Goal: Find specific page/section: Find specific page/section

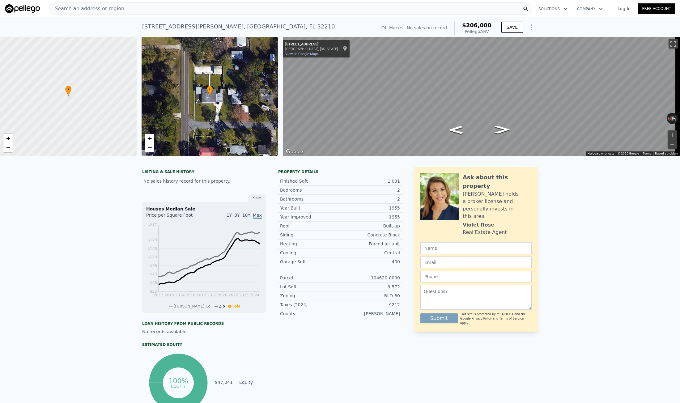
click at [150, 13] on div "Search an address or region" at bounding box center [290, 8] width 483 height 12
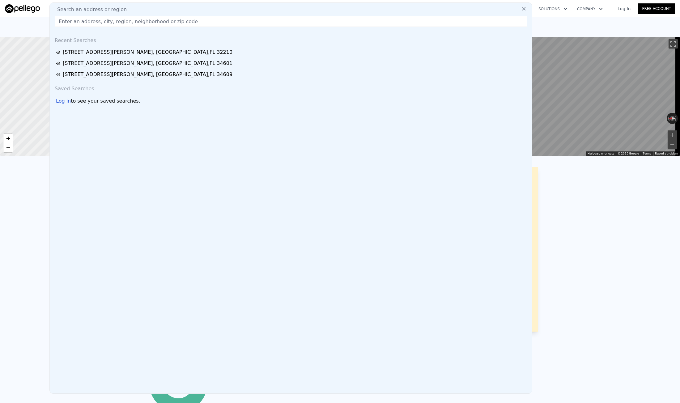
click at [119, 22] on input "text" at bounding box center [291, 21] width 472 height 11
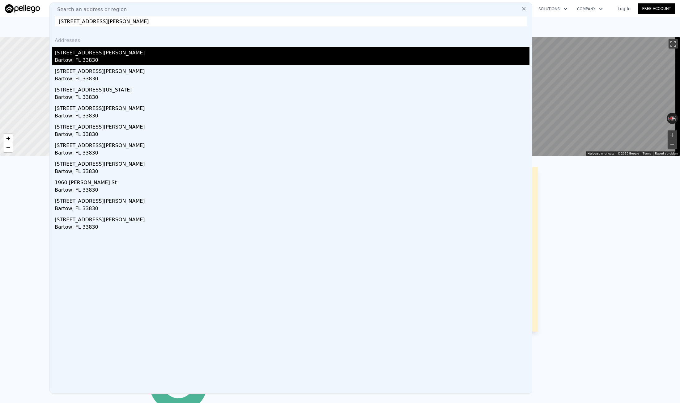
type input "[STREET_ADDRESS][PERSON_NAME]"
click at [91, 49] on div "[STREET_ADDRESS][PERSON_NAME]" at bounding box center [292, 52] width 475 height 10
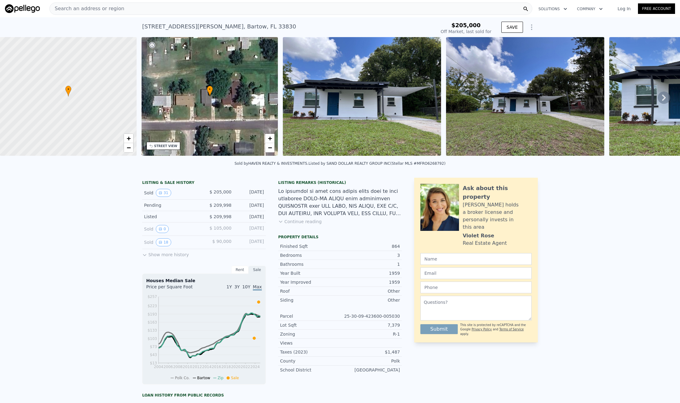
click at [90, 9] on span "Search an address or region" at bounding box center [87, 8] width 74 height 7
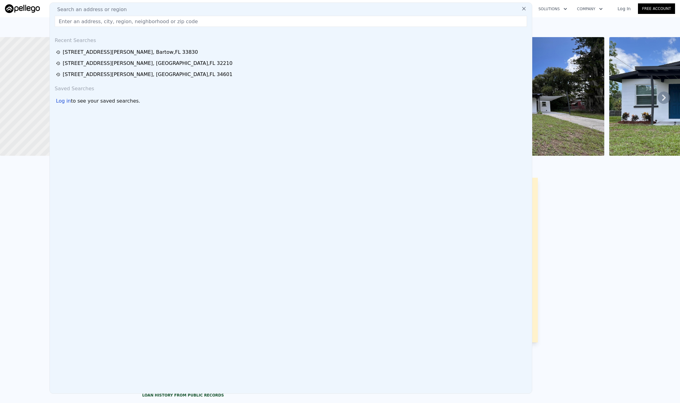
click at [87, 23] on input "text" at bounding box center [291, 21] width 472 height 11
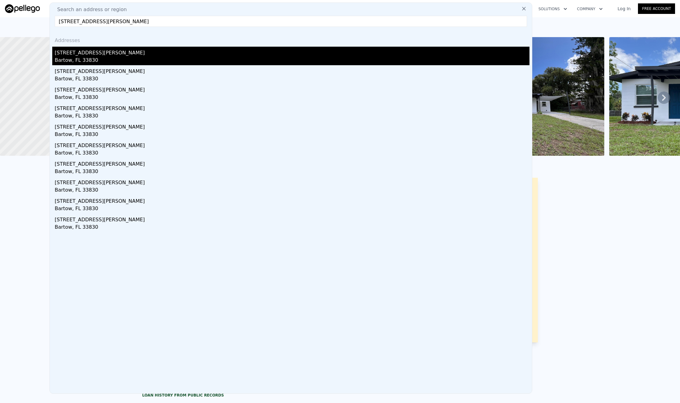
type input "[STREET_ADDRESS][PERSON_NAME]"
click at [105, 56] on div "[STREET_ADDRESS][PERSON_NAME]" at bounding box center [292, 52] width 475 height 10
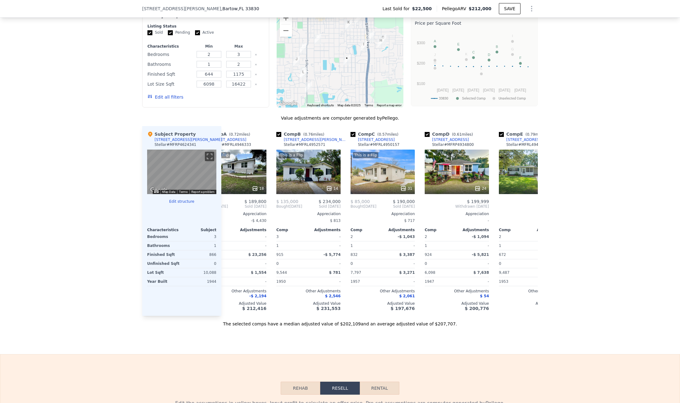
scroll to position [0, 28]
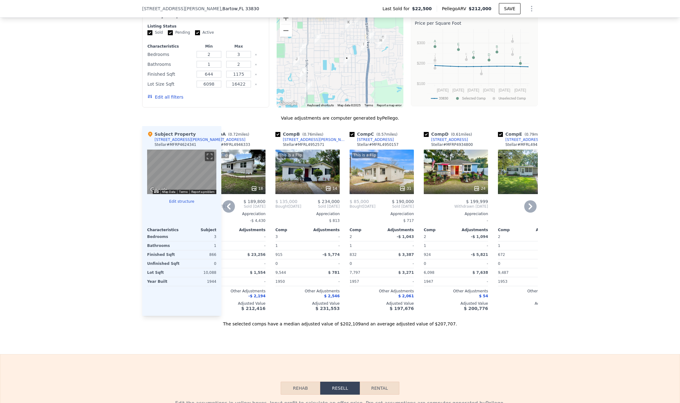
click at [305, 142] on div "[STREET_ADDRESS][PERSON_NAME]" at bounding box center [315, 139] width 64 height 5
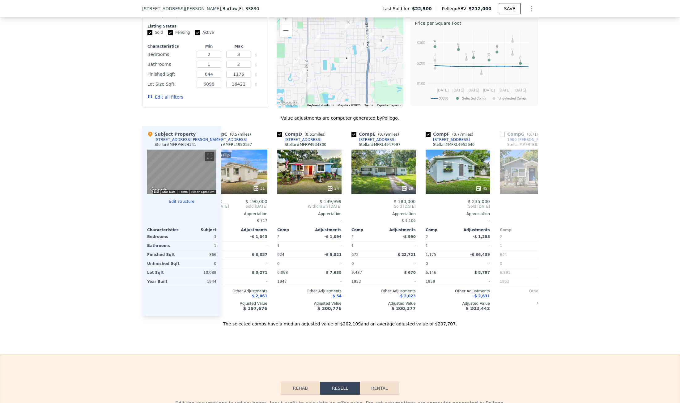
scroll to position [0, 171]
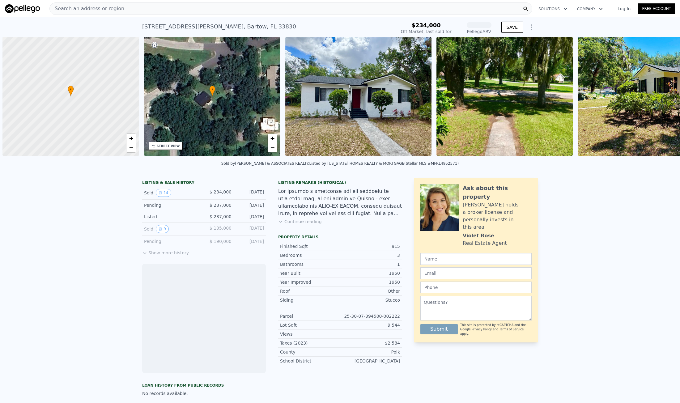
scroll to position [0, 2]
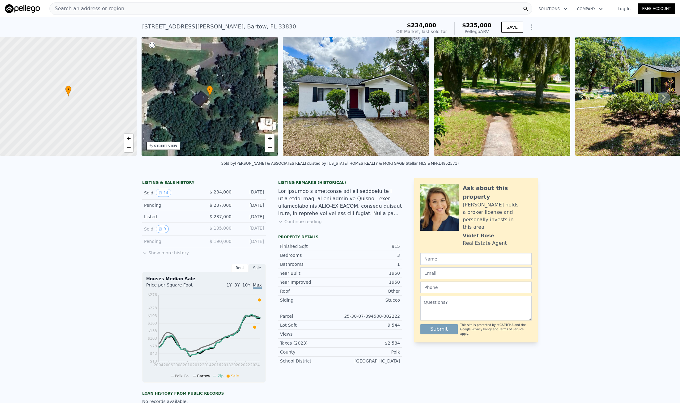
click at [185, 26] on div "375 Westover Pkwy , Bartow , FL 33830" at bounding box center [219, 26] width 154 height 9
copy div "375 Westover Pkwy , Bartow , FL 33830 Sold Jun 2025 for $234k (~ARV $235k )"
